Goal: Information Seeking & Learning: Learn about a topic

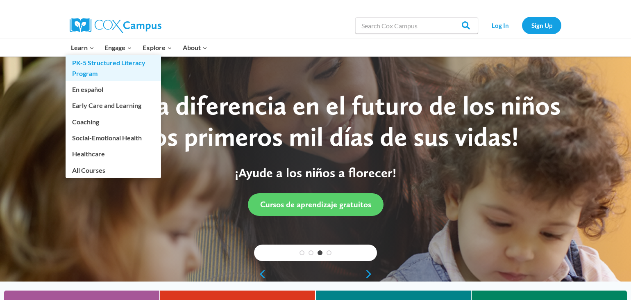
click at [89, 62] on link "PK-5 Structured Literacy Program" at bounding box center [113, 68] width 95 height 26
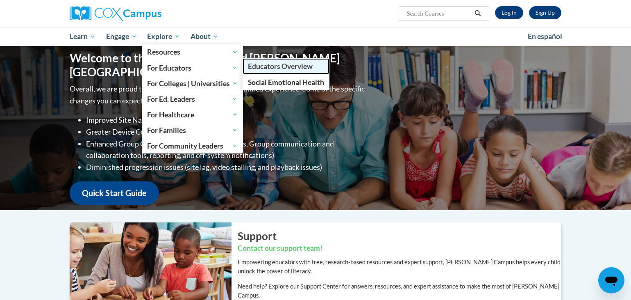
click at [266, 65] on span "Educators Overview" at bounding box center [280, 66] width 65 height 9
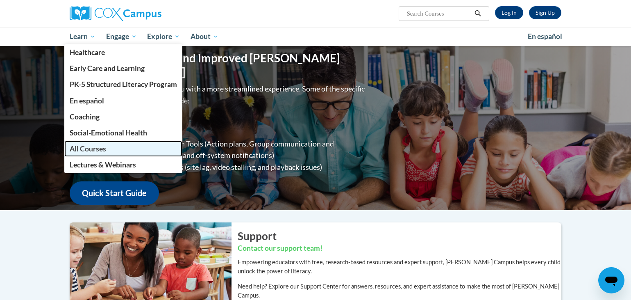
click at [90, 147] on span "All Courses" at bounding box center [88, 148] width 36 height 9
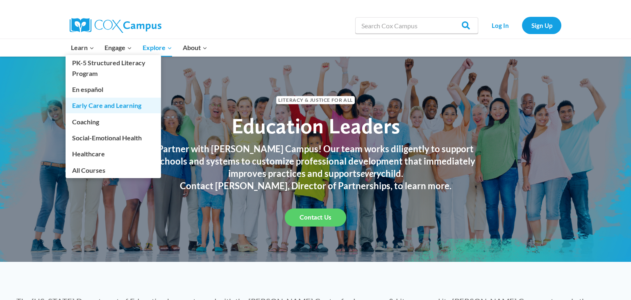
click at [93, 106] on link "Early Care and Learning" at bounding box center [113, 106] width 95 height 16
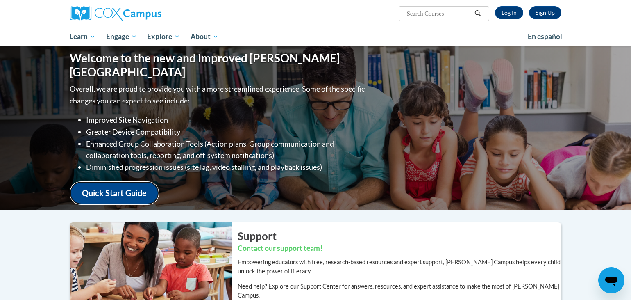
click at [141, 186] on link "Quick Start Guide" at bounding box center [114, 192] width 89 height 23
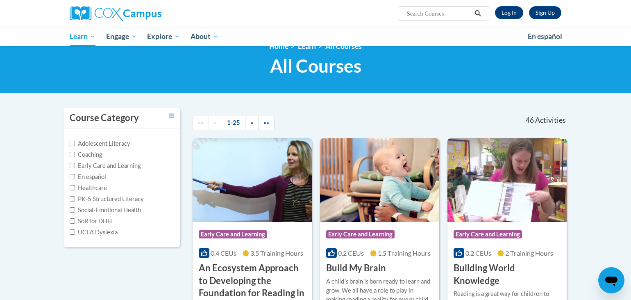
scroll to position [77, 0]
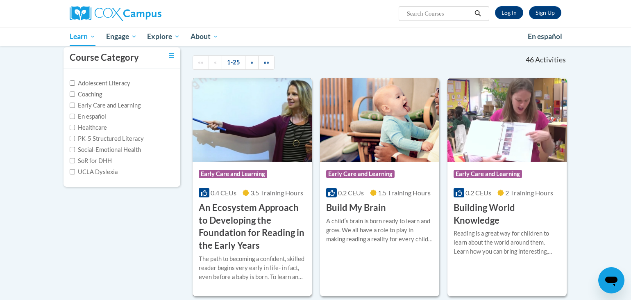
click at [243, 207] on h3 "An Ecosystem Approach to Developing the Foundation for Reading in the Early Yea…" at bounding box center [252, 226] width 107 height 50
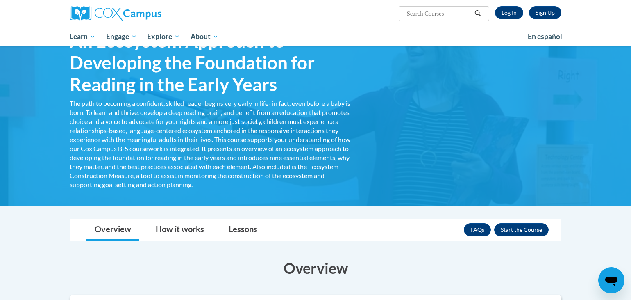
scroll to position [115, 0]
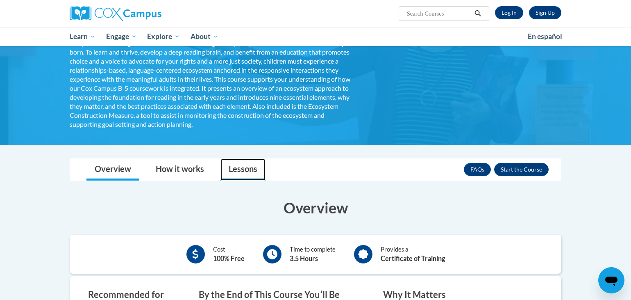
click at [248, 168] on link "Lessons" at bounding box center [242, 170] width 45 height 22
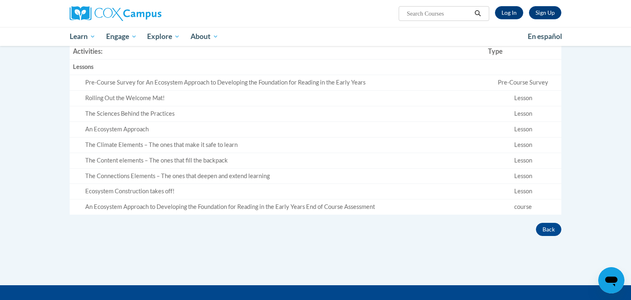
scroll to position [290, 0]
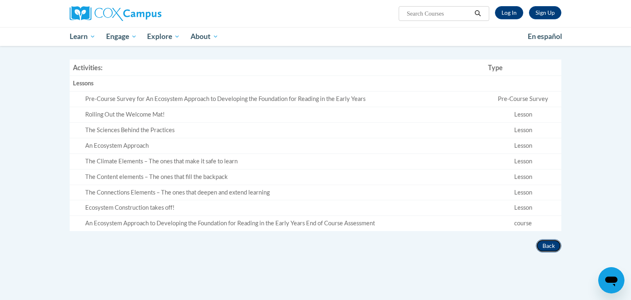
click at [552, 246] on button "Back" at bounding box center [548, 245] width 25 height 13
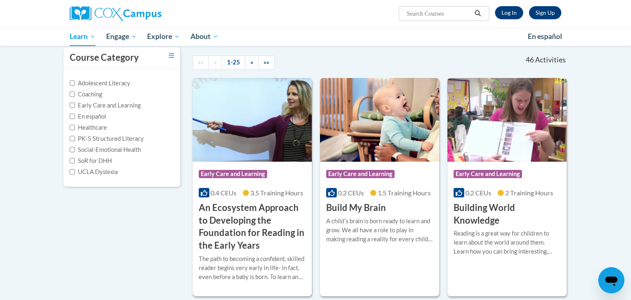
click at [235, 208] on h3 "An Ecosystem Approach to Developing the Foundation for Reading in the Early Yea…" at bounding box center [252, 226] width 107 height 50
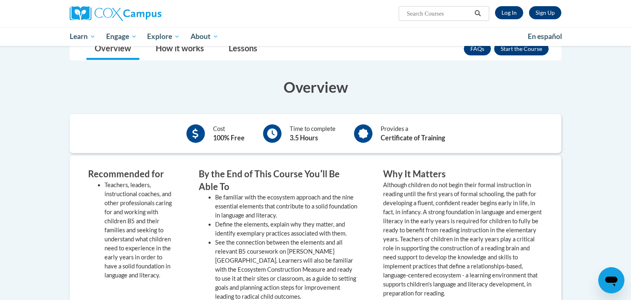
scroll to position [191, 0]
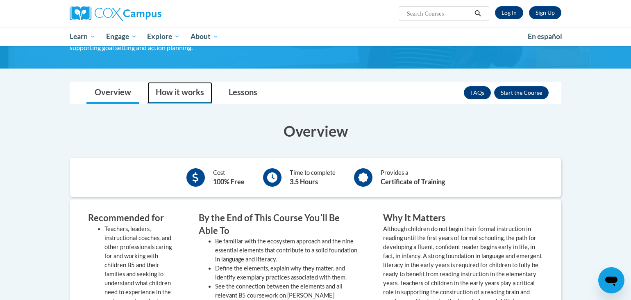
click at [195, 90] on link "How it works" at bounding box center [180, 93] width 65 height 22
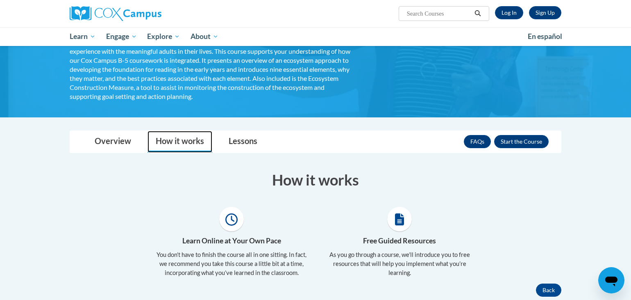
scroll to position [137, 0]
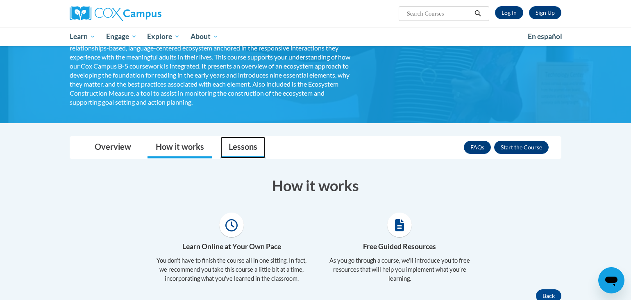
click at [250, 146] on link "Lessons" at bounding box center [242, 147] width 45 height 22
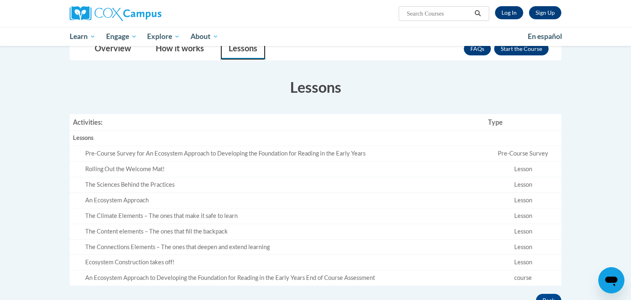
scroll to position [252, 0]
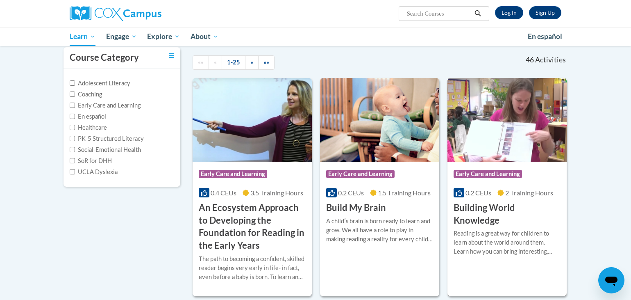
click at [483, 191] on span "0.2 CEUs" at bounding box center [479, 193] width 26 height 8
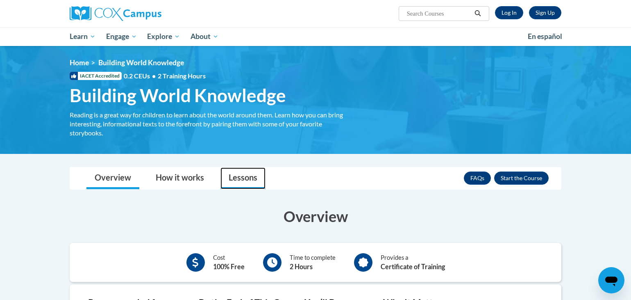
click at [250, 179] on link "Lessons" at bounding box center [242, 178] width 45 height 22
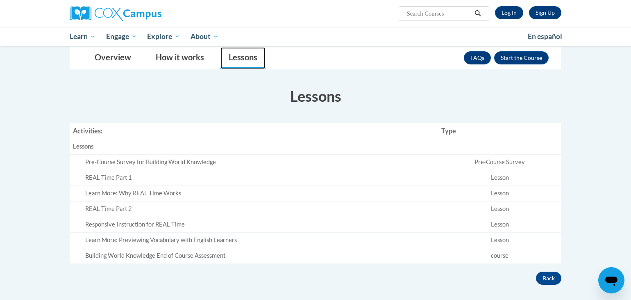
scroll to position [137, 0]
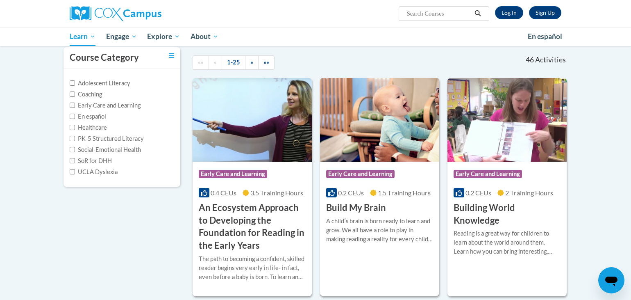
click at [370, 207] on h3 "Build My Brain" at bounding box center [356, 207] width 60 height 13
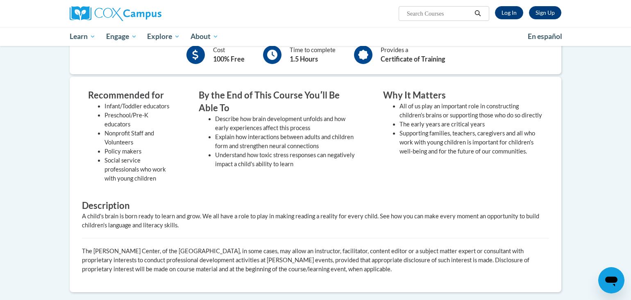
scroll to position [131, 0]
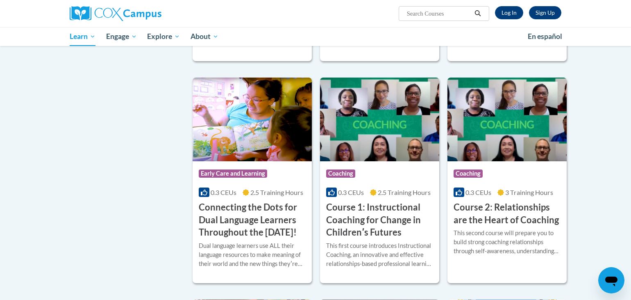
scroll to position [323, 0]
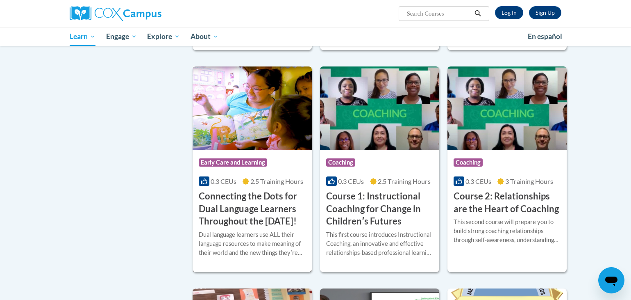
click at [241, 198] on h3 "Connecting the Dots for Dual Language Learners Throughout the [DATE]!" at bounding box center [252, 209] width 107 height 38
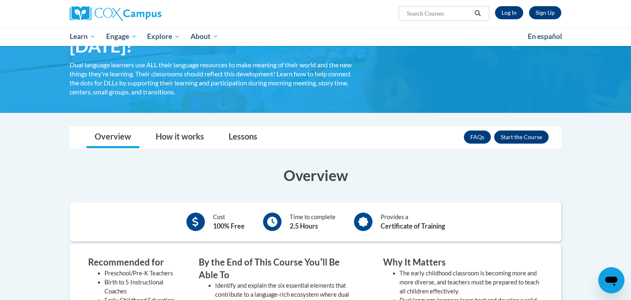
scroll to position [98, 0]
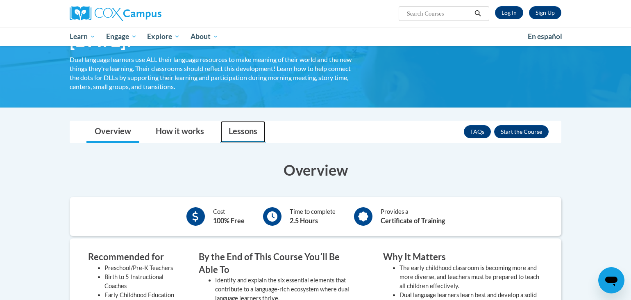
click at [247, 132] on link "Lessons" at bounding box center [242, 132] width 45 height 22
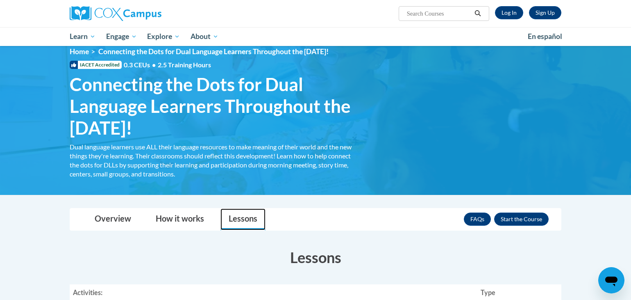
scroll to position [0, 0]
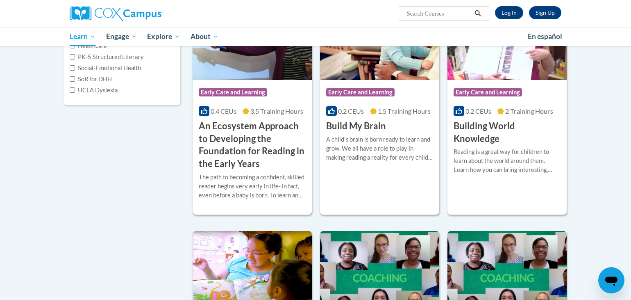
click at [252, 123] on h3 "An Ecosystem Approach to Developing the Foundation for Reading in the Early Yea…" at bounding box center [252, 145] width 107 height 50
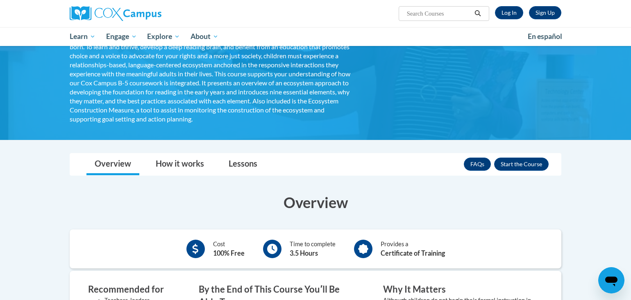
scroll to position [136, 0]
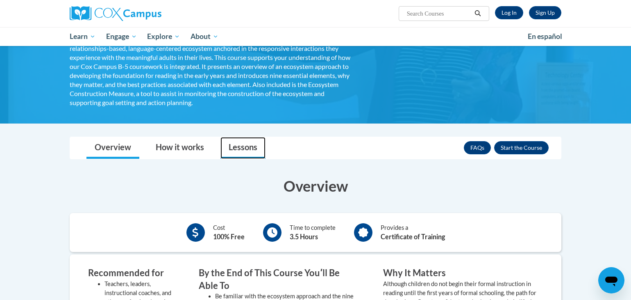
click at [251, 146] on link "Lessons" at bounding box center [242, 148] width 45 height 22
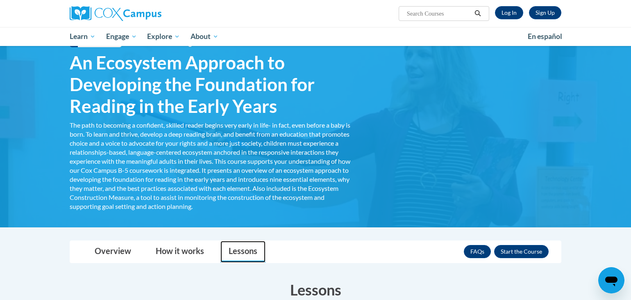
scroll to position [0, 0]
